Goal: Task Accomplishment & Management: Use online tool/utility

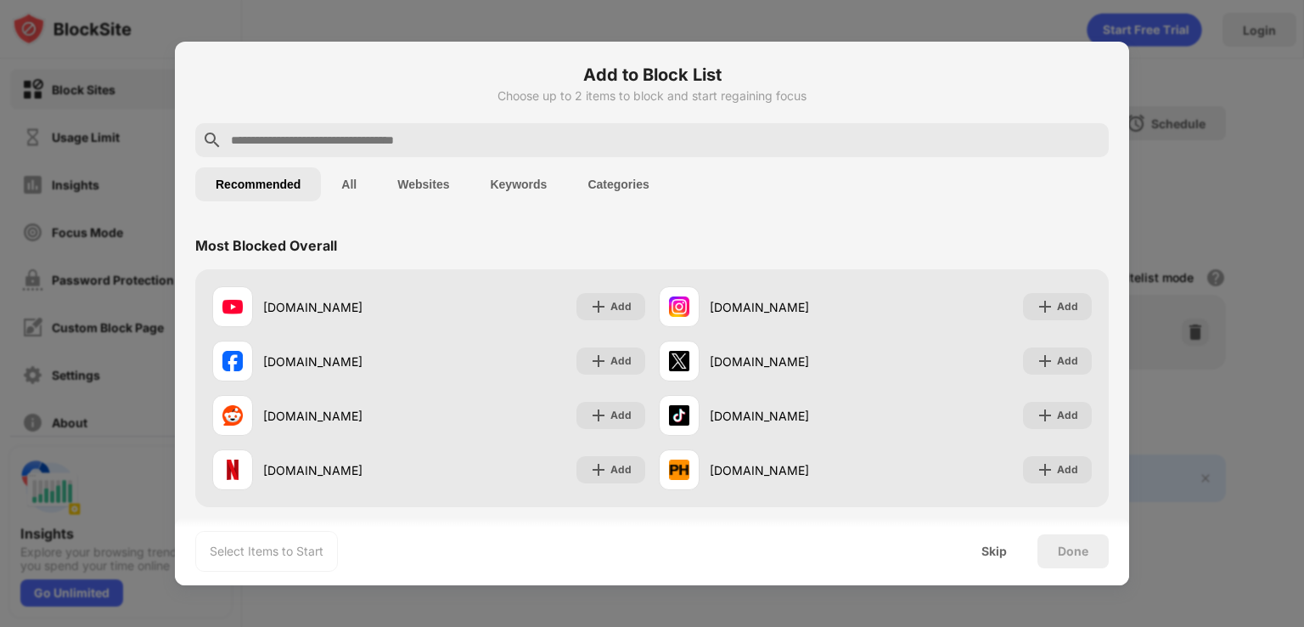
click at [944, 17] on div at bounding box center [652, 313] width 1304 height 627
click at [418, 141] on input "text" at bounding box center [665, 140] width 873 height 20
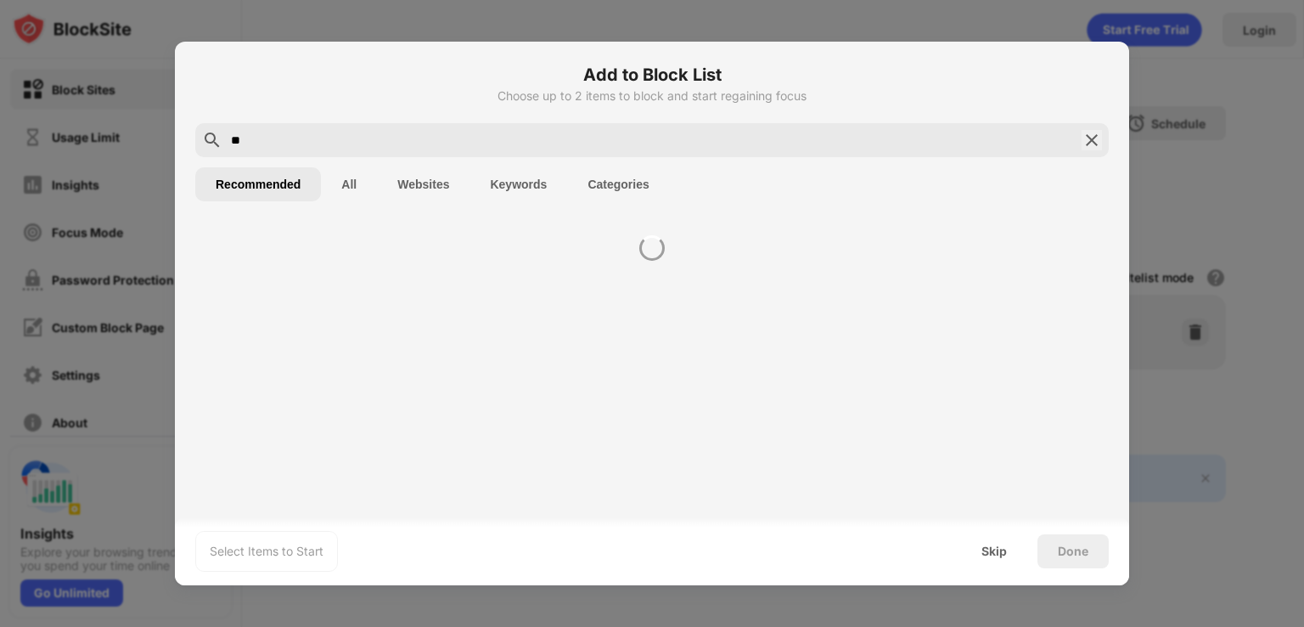
type input "*"
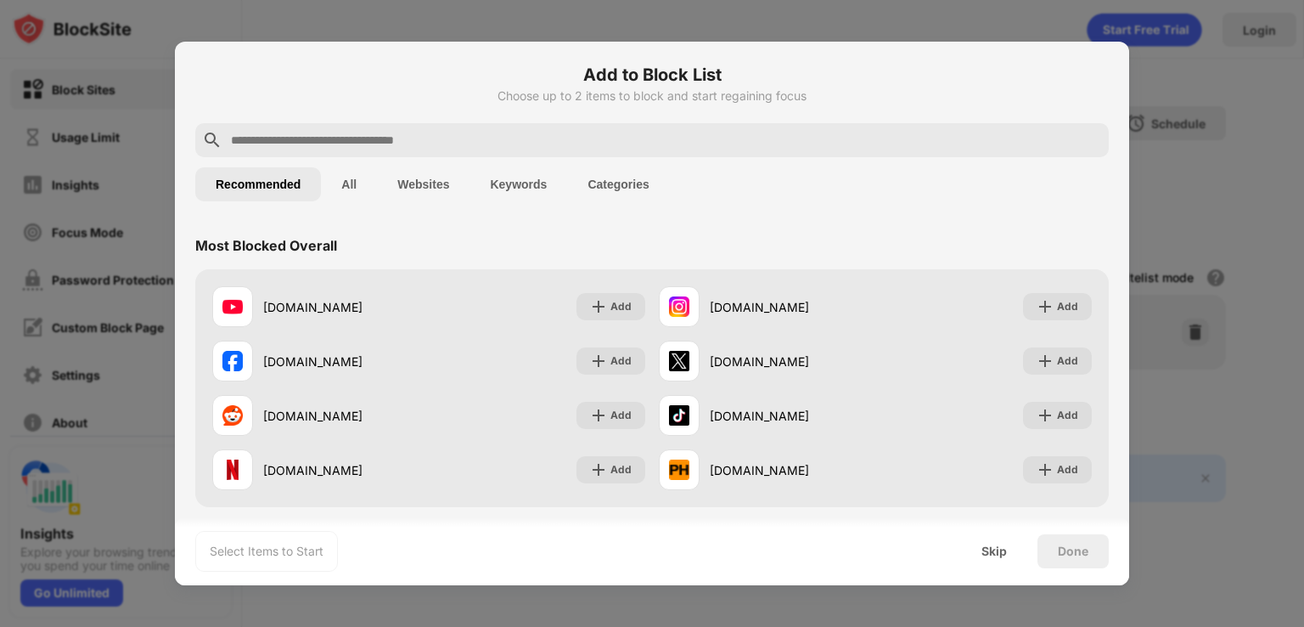
click at [1161, 183] on div at bounding box center [652, 313] width 1304 height 627
click at [993, 549] on div "Skip" at bounding box center [993, 551] width 25 height 14
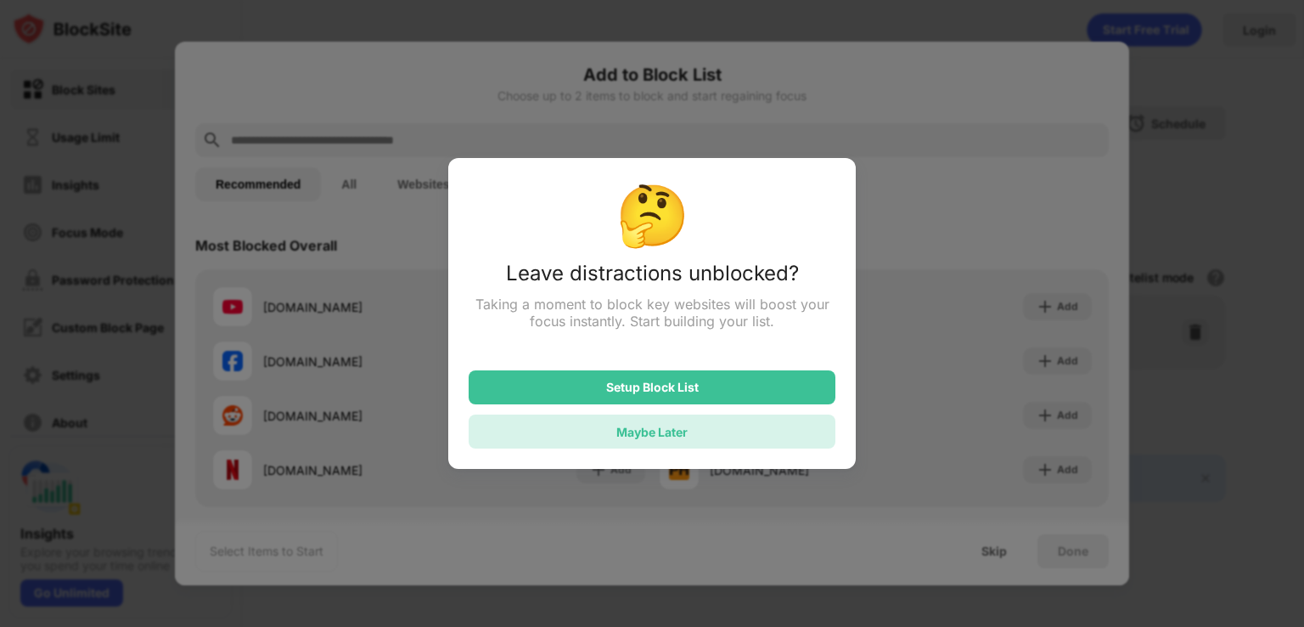
click at [717, 419] on div "Maybe Later" at bounding box center [652, 431] width 367 height 34
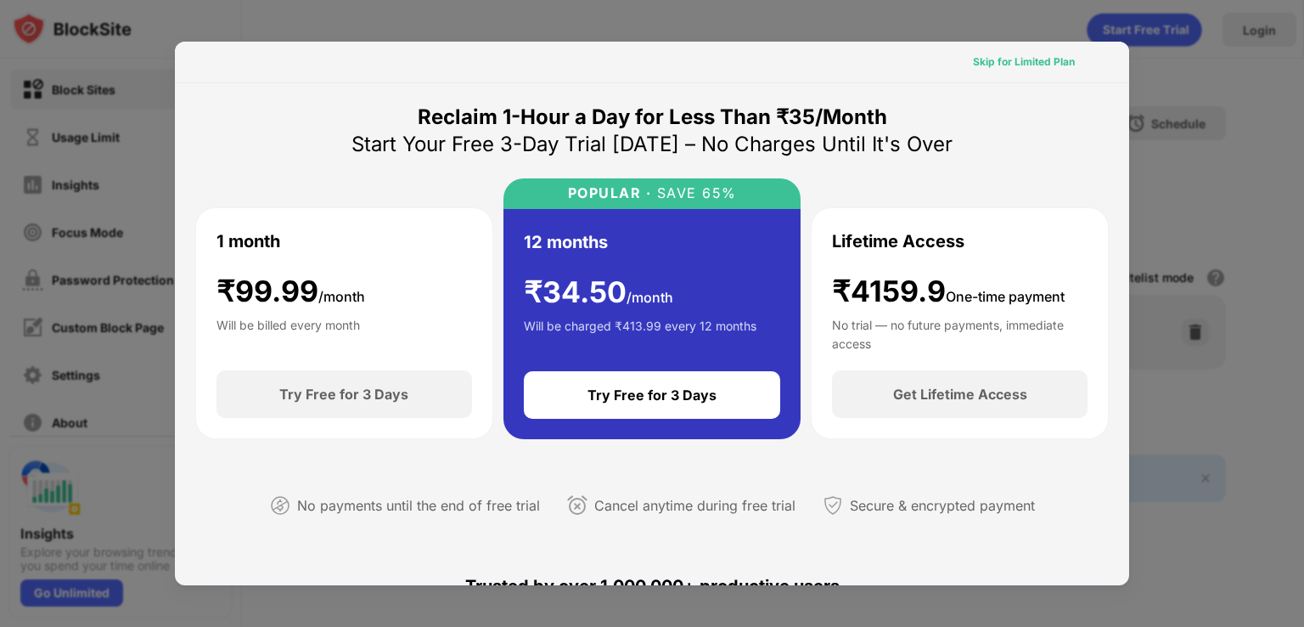
click at [1010, 61] on div "Skip for Limited Plan" at bounding box center [1024, 61] width 102 height 17
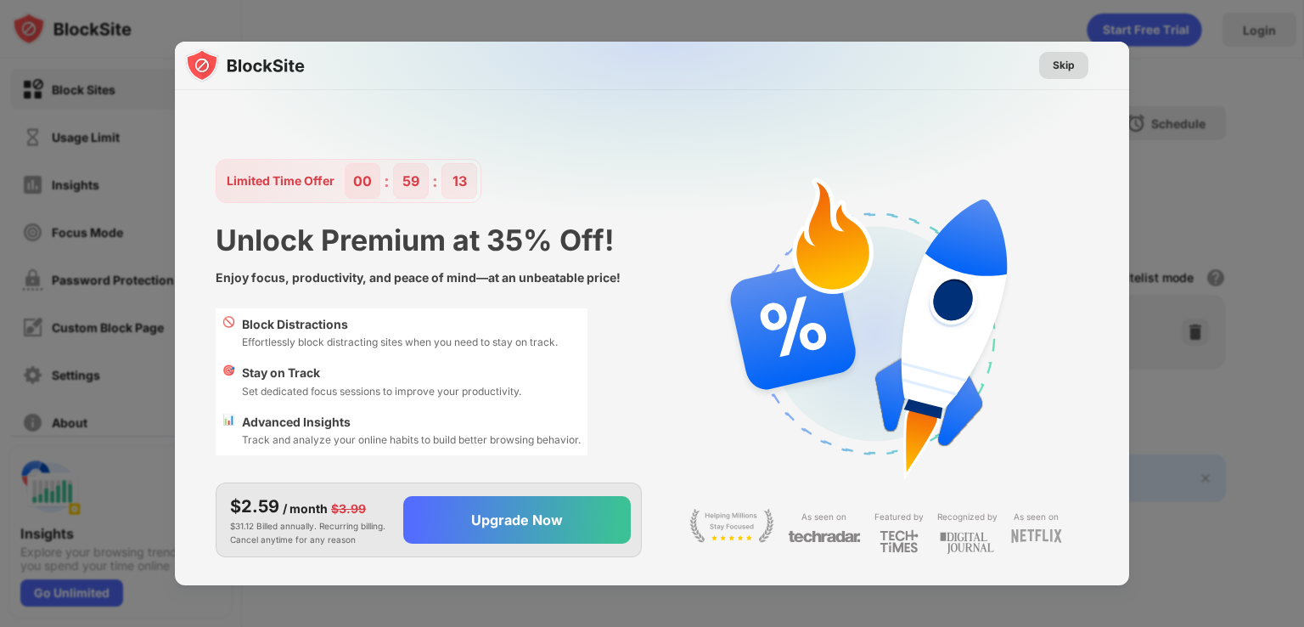
click at [1054, 60] on div "Skip" at bounding box center [1064, 65] width 22 height 17
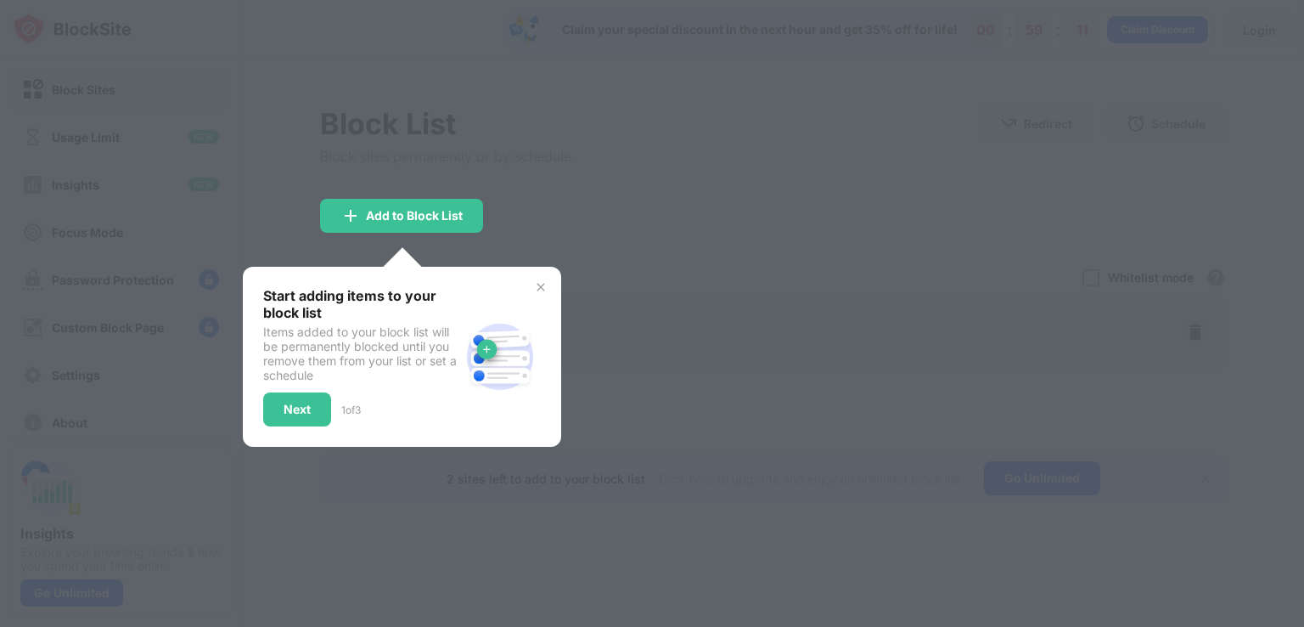
click at [678, 201] on div at bounding box center [652, 313] width 1304 height 627
click at [537, 285] on img at bounding box center [541, 287] width 14 height 14
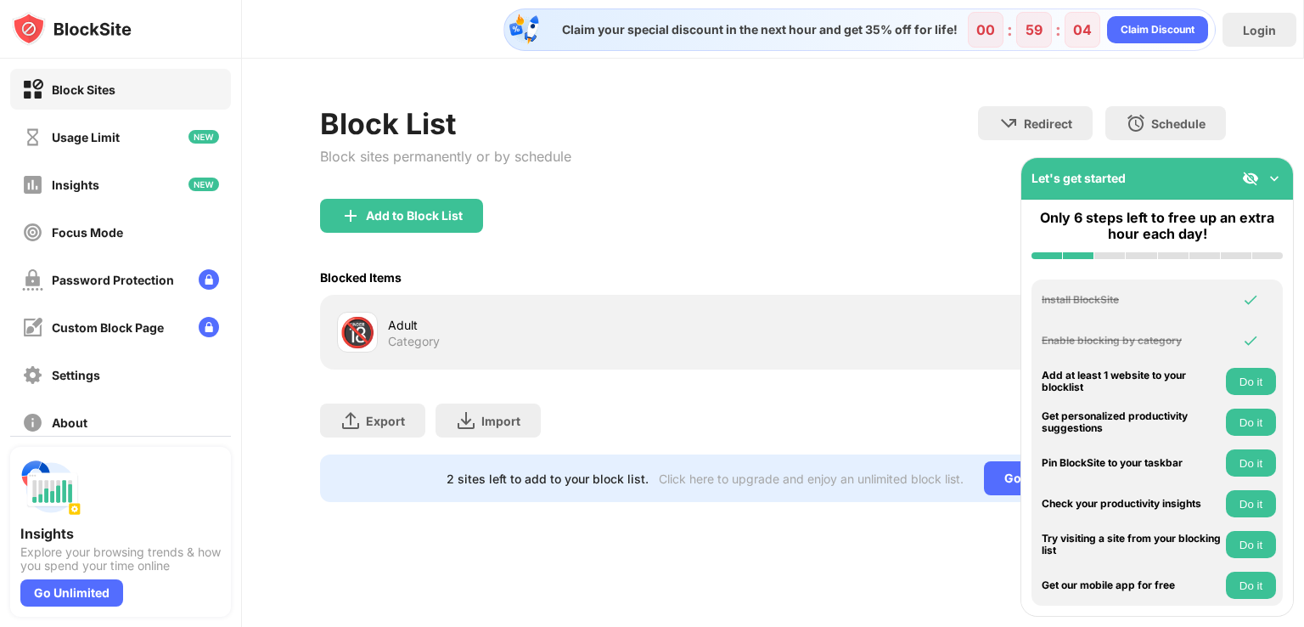
click at [1274, 174] on img at bounding box center [1274, 178] width 17 height 17
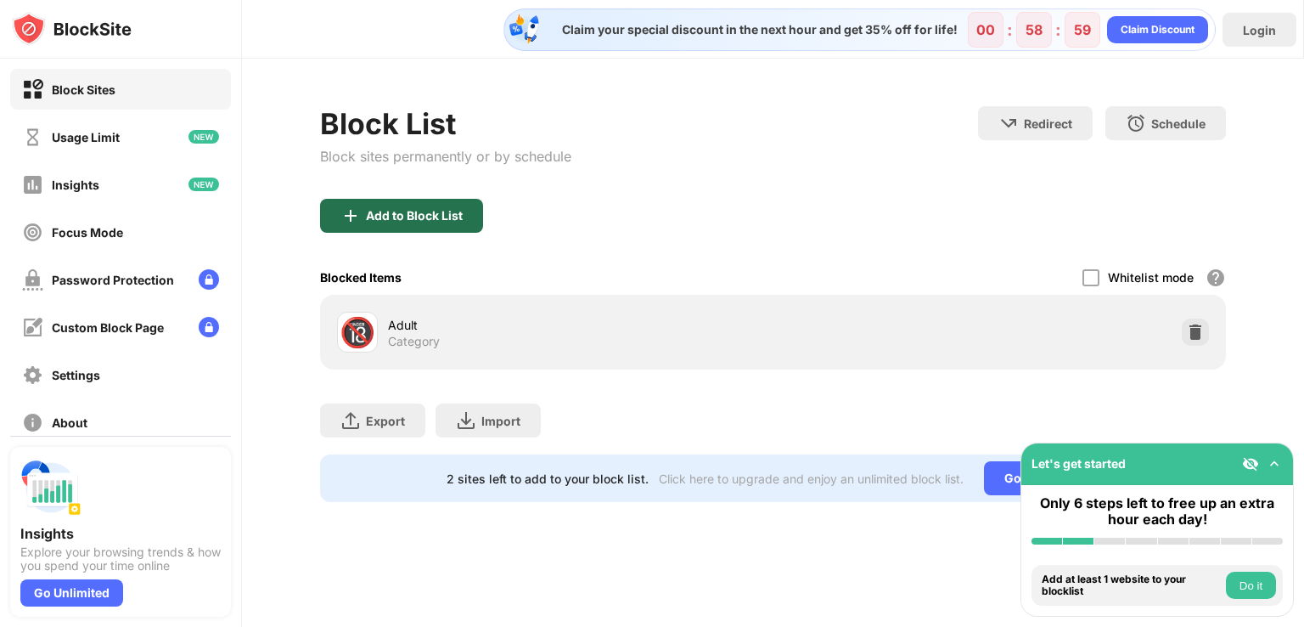
click at [431, 220] on div "Add to Block List" at bounding box center [414, 216] width 97 height 14
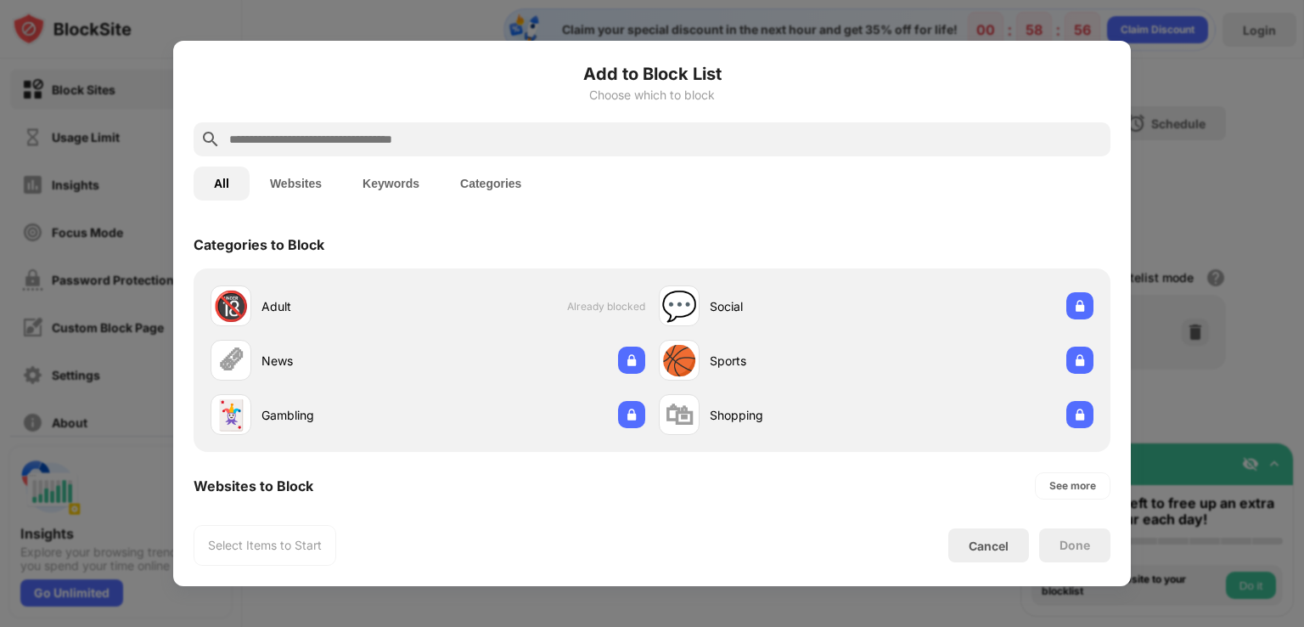
click at [455, 131] on input "text" at bounding box center [666, 139] width 876 height 20
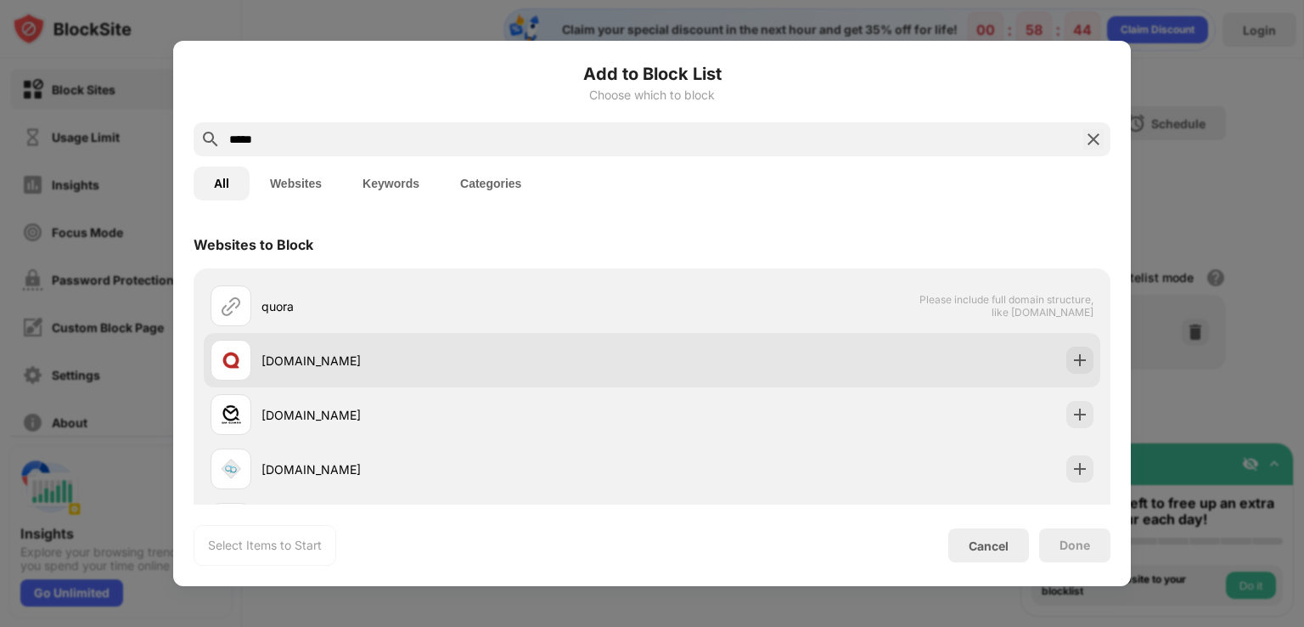
type input "*****"
click at [346, 363] on div "[DOMAIN_NAME]" at bounding box center [457, 360] width 391 height 18
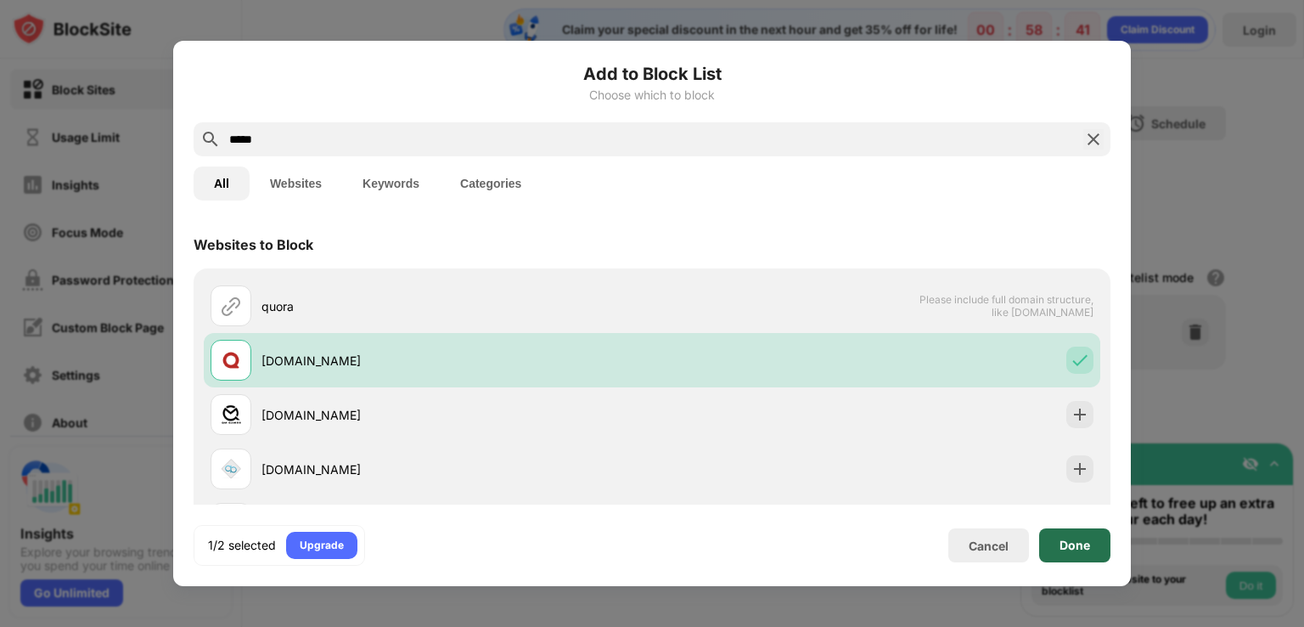
click at [1060, 543] on div "Done" at bounding box center [1075, 545] width 31 height 14
